Goal: Information Seeking & Learning: Learn about a topic

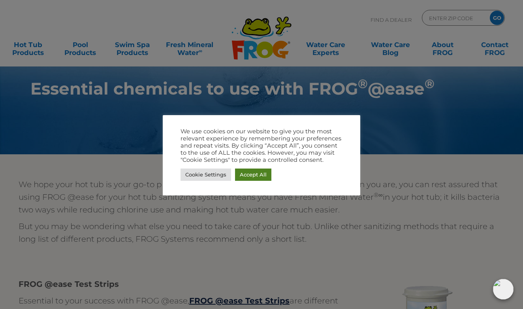
click at [253, 174] on link "Accept All" at bounding box center [253, 174] width 36 height 12
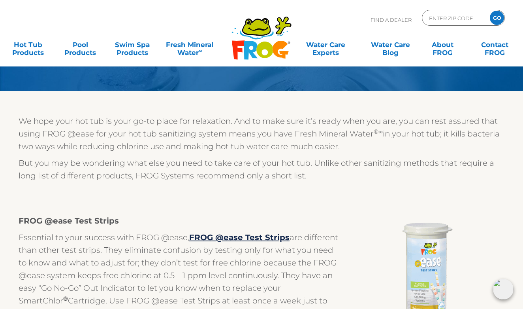
scroll to position [63, 0]
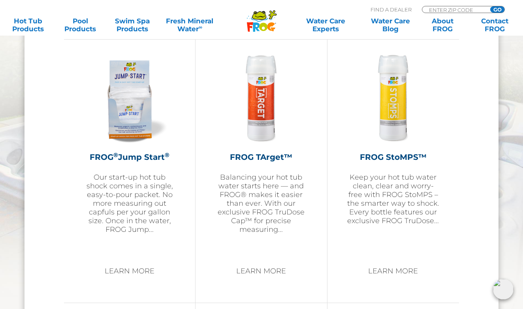
scroll to position [986, 0]
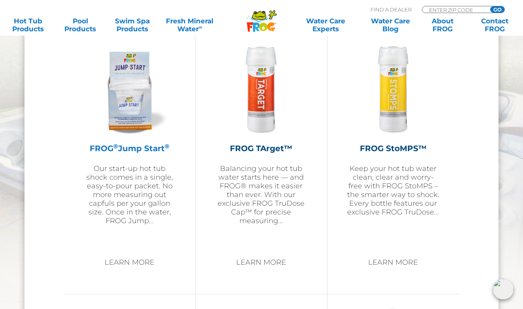
click at [143, 149] on h2 "FROG ® Jump Start ®" at bounding box center [130, 148] width 92 height 12
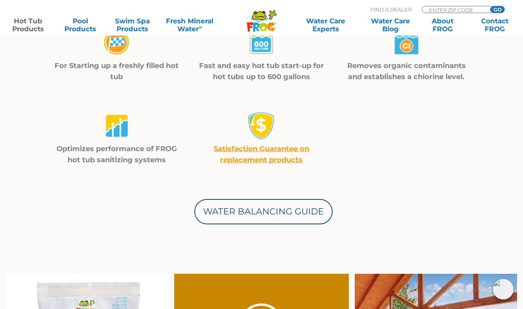
scroll to position [227, 0]
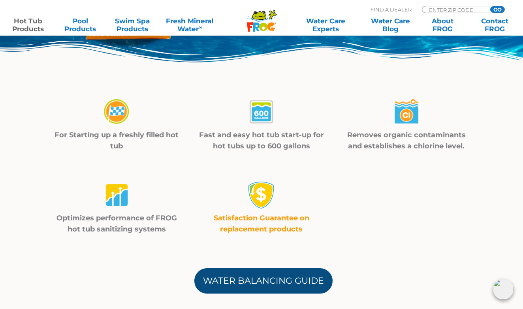
click at [263, 280] on link "Water Balancing Guide" at bounding box center [263, 280] width 138 height 25
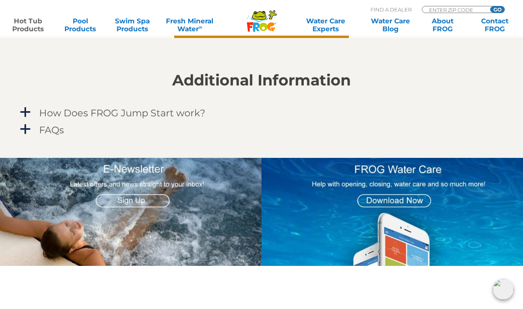
scroll to position [662, 0]
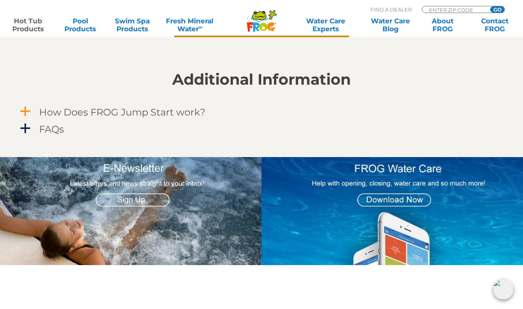
click at [25, 107] on span "a" at bounding box center [25, 112] width 12 height 12
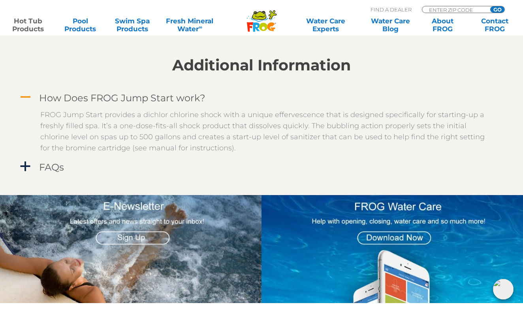
scroll to position [679, 0]
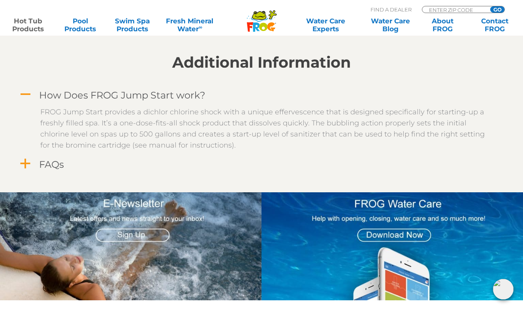
click at [64, 159] on h4 "FAQs" at bounding box center [51, 164] width 25 height 11
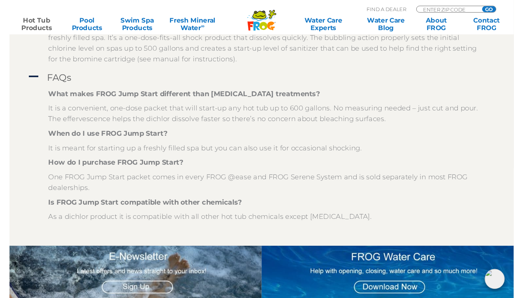
scroll to position [764, 0]
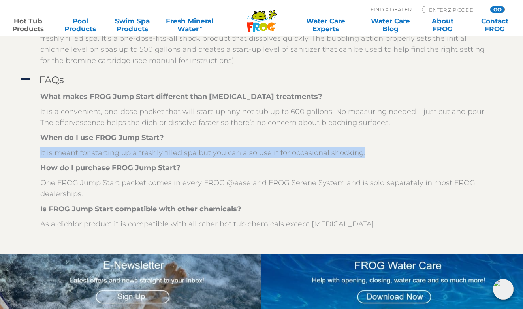
drag, startPoint x: 40, startPoint y: 152, endPoint x: 360, endPoint y: 149, distance: 319.3
click at [360, 149] on p "It is meant for starting up a freshly filled spa but you can also use it for oc…" at bounding box center [267, 152] width 454 height 11
copy p "It is meant for starting up a freshly filled spa but you can also use it for oc…"
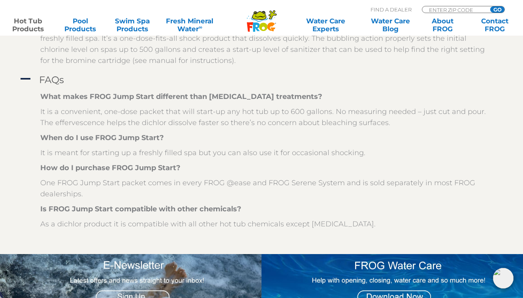
click at [185, 166] on p "How do I purchase FROG Jump Start?" at bounding box center [267, 167] width 454 height 11
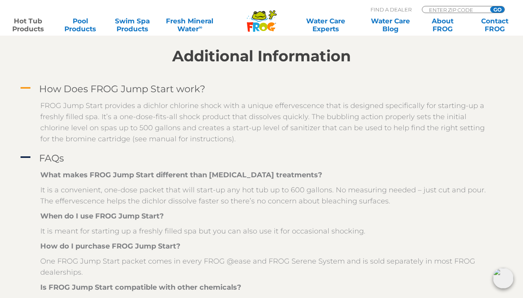
scroll to position [683, 0]
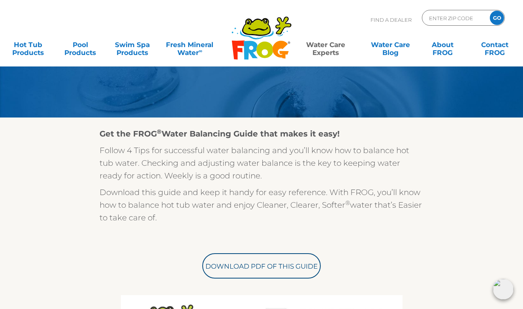
scroll to position [130, 0]
